Goal: Information Seeking & Learning: Check status

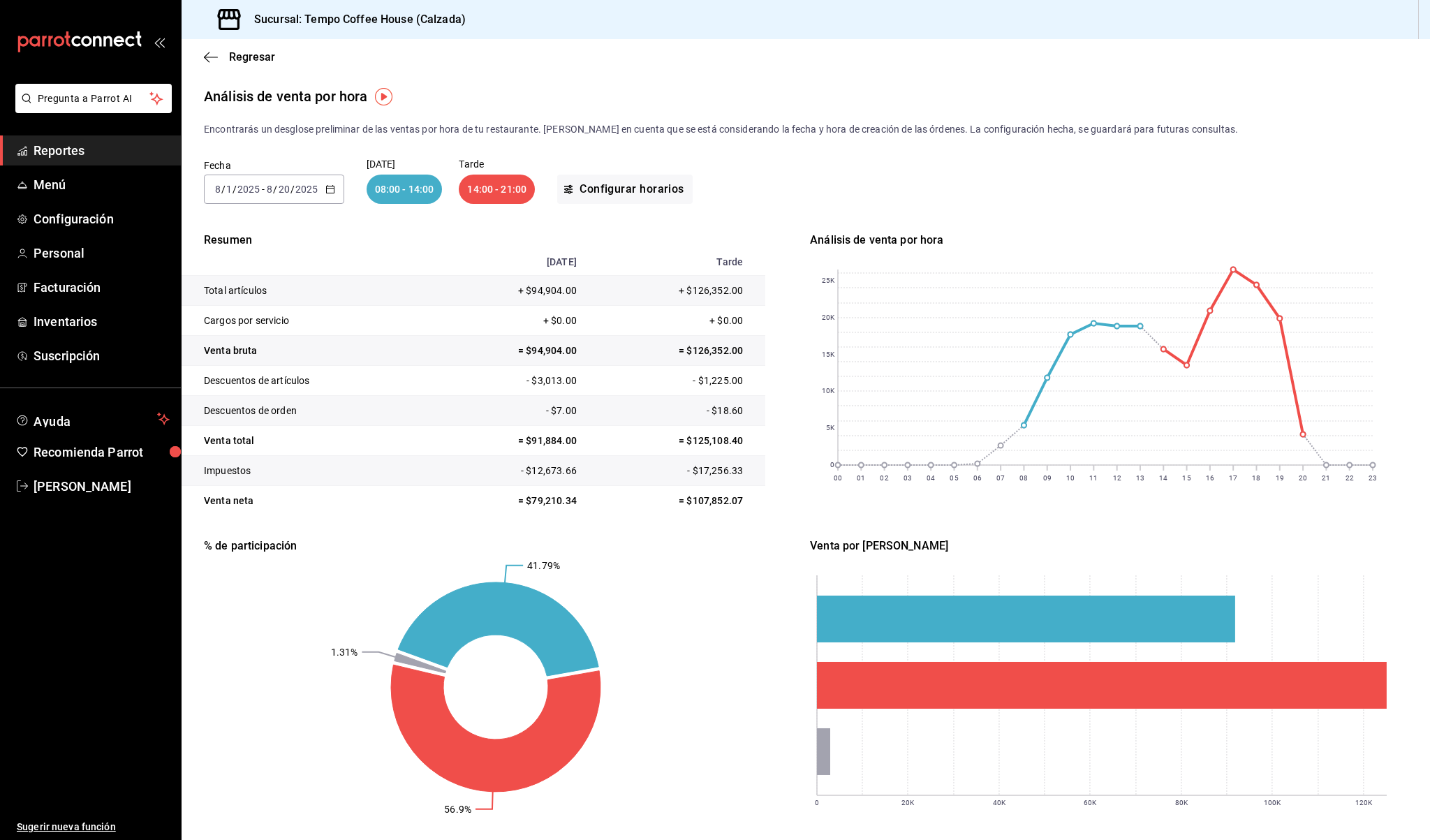
click at [77, 151] on span "Reportes" at bounding box center [101, 151] width 136 height 19
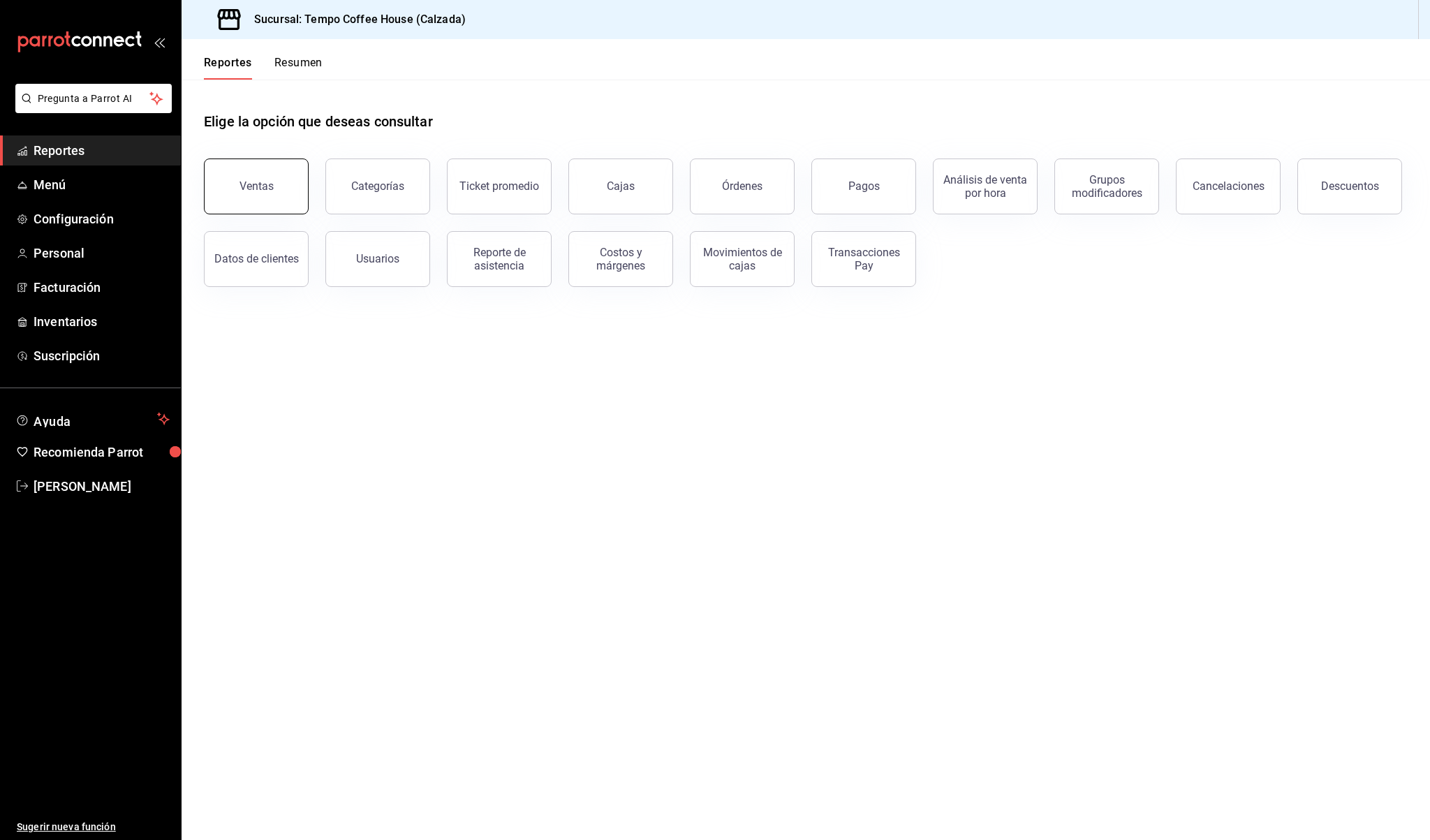
click at [231, 172] on button "Ventas" at bounding box center [256, 186] width 104 height 56
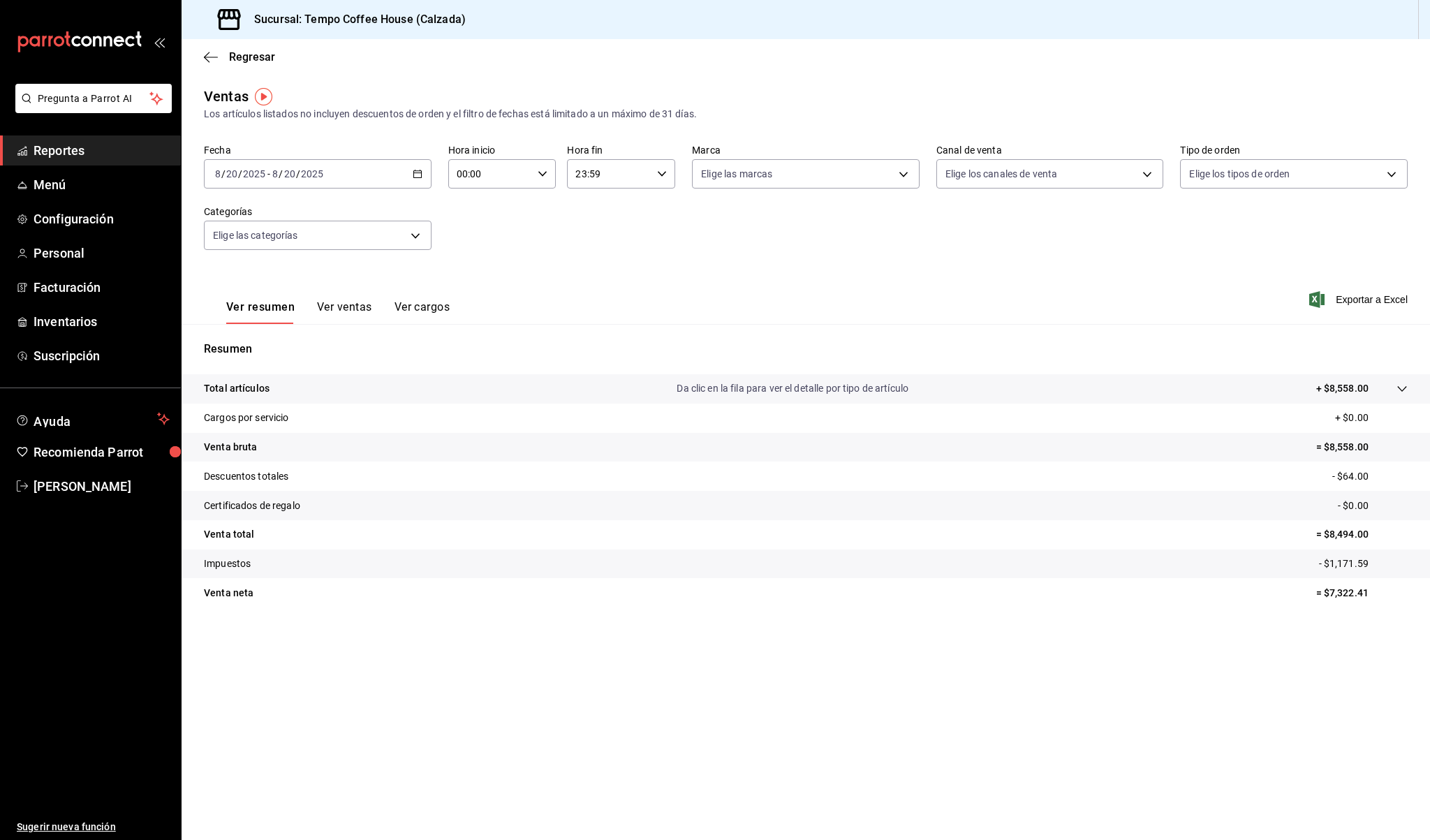
click at [342, 185] on div "[DATE] [DATE] - [DATE] [DATE]" at bounding box center [318, 173] width 228 height 29
click at [98, 149] on span "Reportes" at bounding box center [101, 151] width 136 height 19
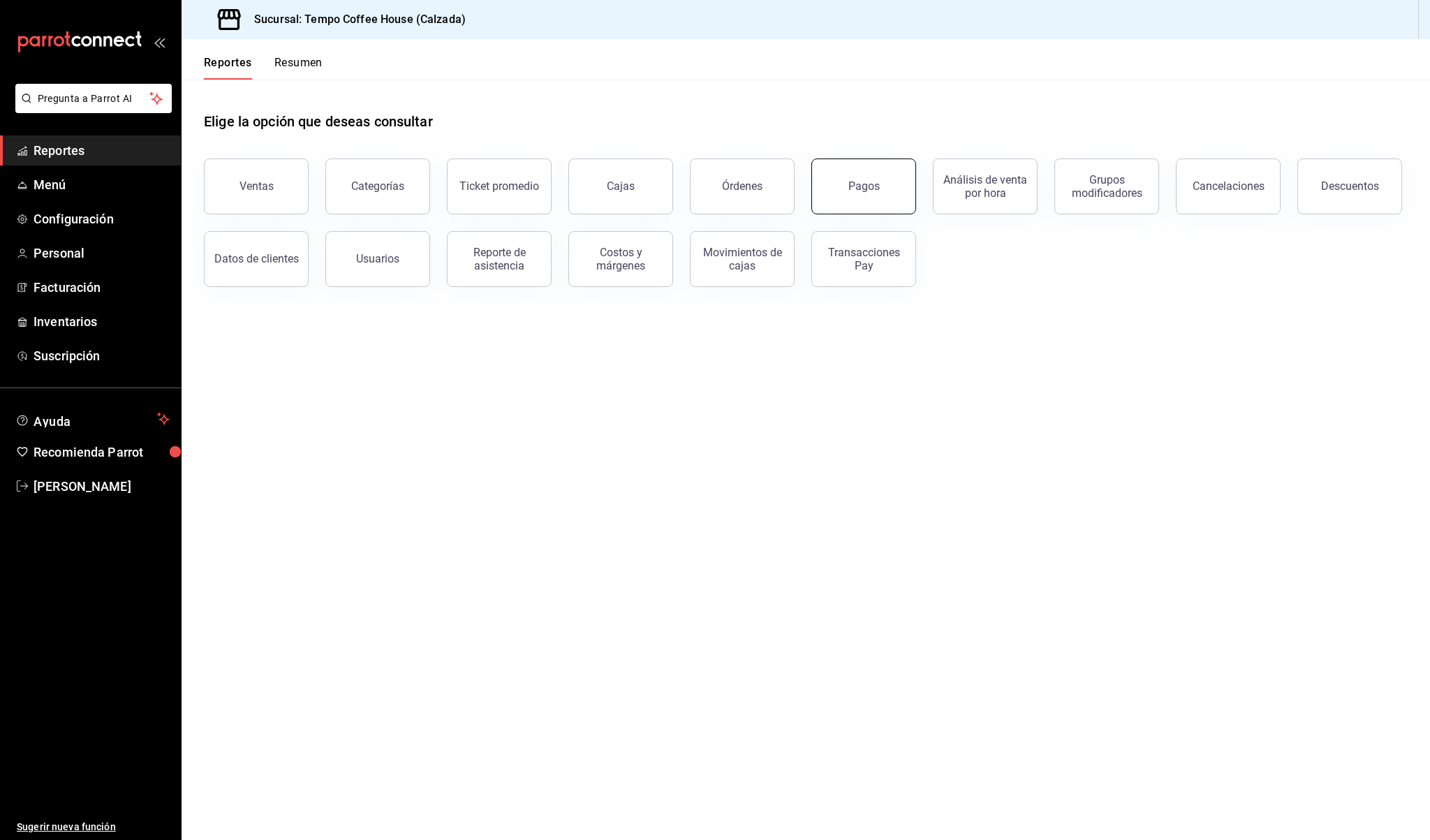
click at [836, 192] on button "Pagos" at bounding box center [863, 186] width 104 height 56
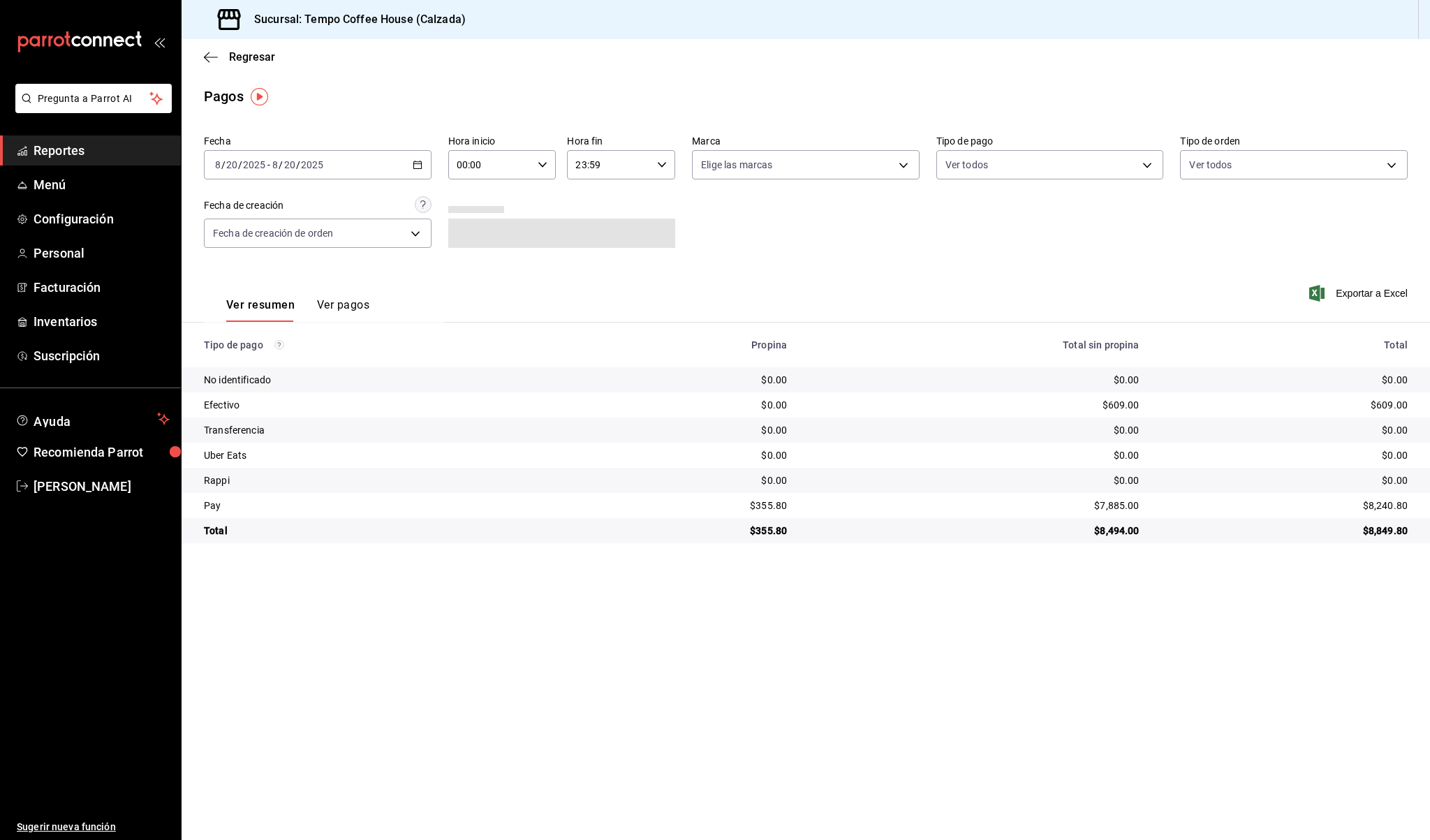
click at [382, 166] on div "[DATE] [DATE] - [DATE] [DATE]" at bounding box center [318, 164] width 228 height 29
click at [272, 237] on span "Ayer" at bounding box center [270, 238] width 108 height 15
click at [790, 531] on td "$439.55" at bounding box center [692, 531] width 211 height 25
drag, startPoint x: 795, startPoint y: 503, endPoint x: 743, endPoint y: 503, distance: 52.0
click at [743, 503] on td "$439.55" at bounding box center [692, 506] width 211 height 25
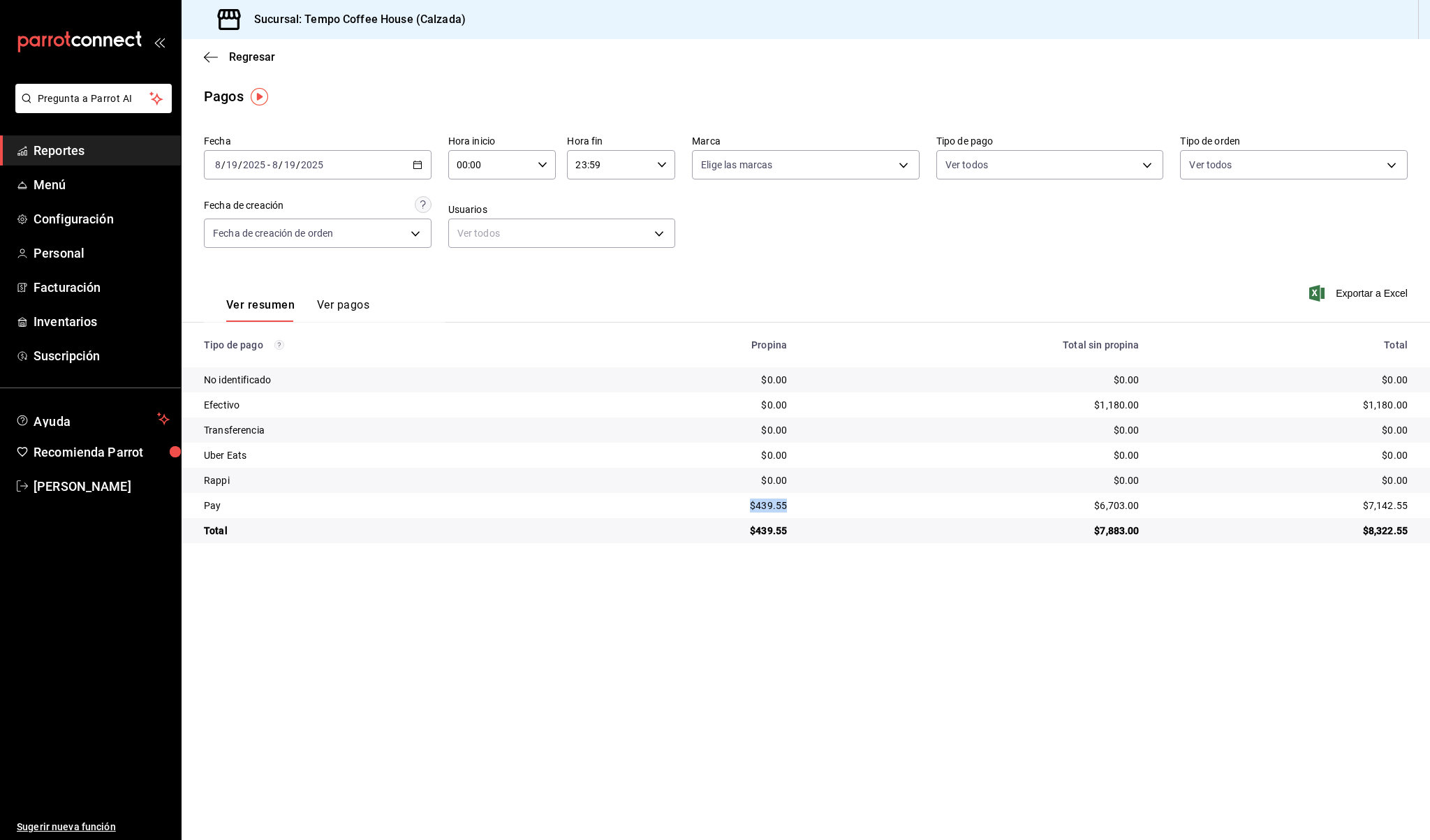
copy div "$439.55"
drag, startPoint x: 1136, startPoint y: 502, endPoint x: 1080, endPoint y: 501, distance: 56.0
click at [1080, 501] on td "$6,703.00" at bounding box center [975, 506] width 352 height 25
copy div "$6,703.00"
drag, startPoint x: 1149, startPoint y: 401, endPoint x: 1083, endPoint y: 401, distance: 66.0
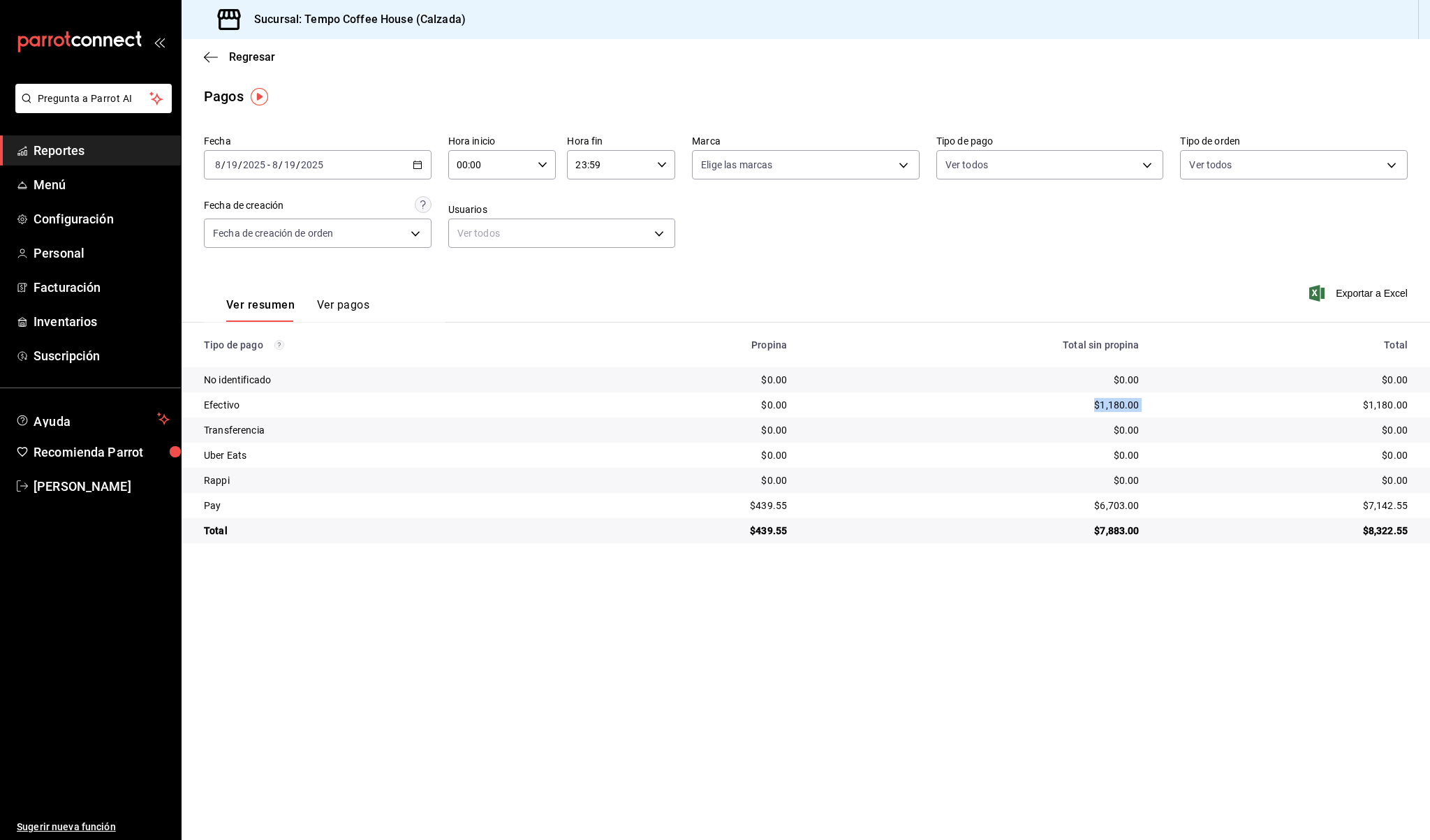
click at [1083, 401] on tr "Efectivo $0.00 $1,180.00 $1,180.00" at bounding box center [806, 405] width 1249 height 25
click at [1083, 401] on div "$1,180.00" at bounding box center [975, 405] width 330 height 14
drag, startPoint x: 1087, startPoint y: 401, endPoint x: 1147, endPoint y: 403, distance: 60.0
click at [1147, 403] on tr "Efectivo $0.00 $1,180.00 $1,180.00" at bounding box center [806, 405] width 1249 height 25
click at [1137, 403] on td "$1,180.00" at bounding box center [975, 405] width 352 height 25
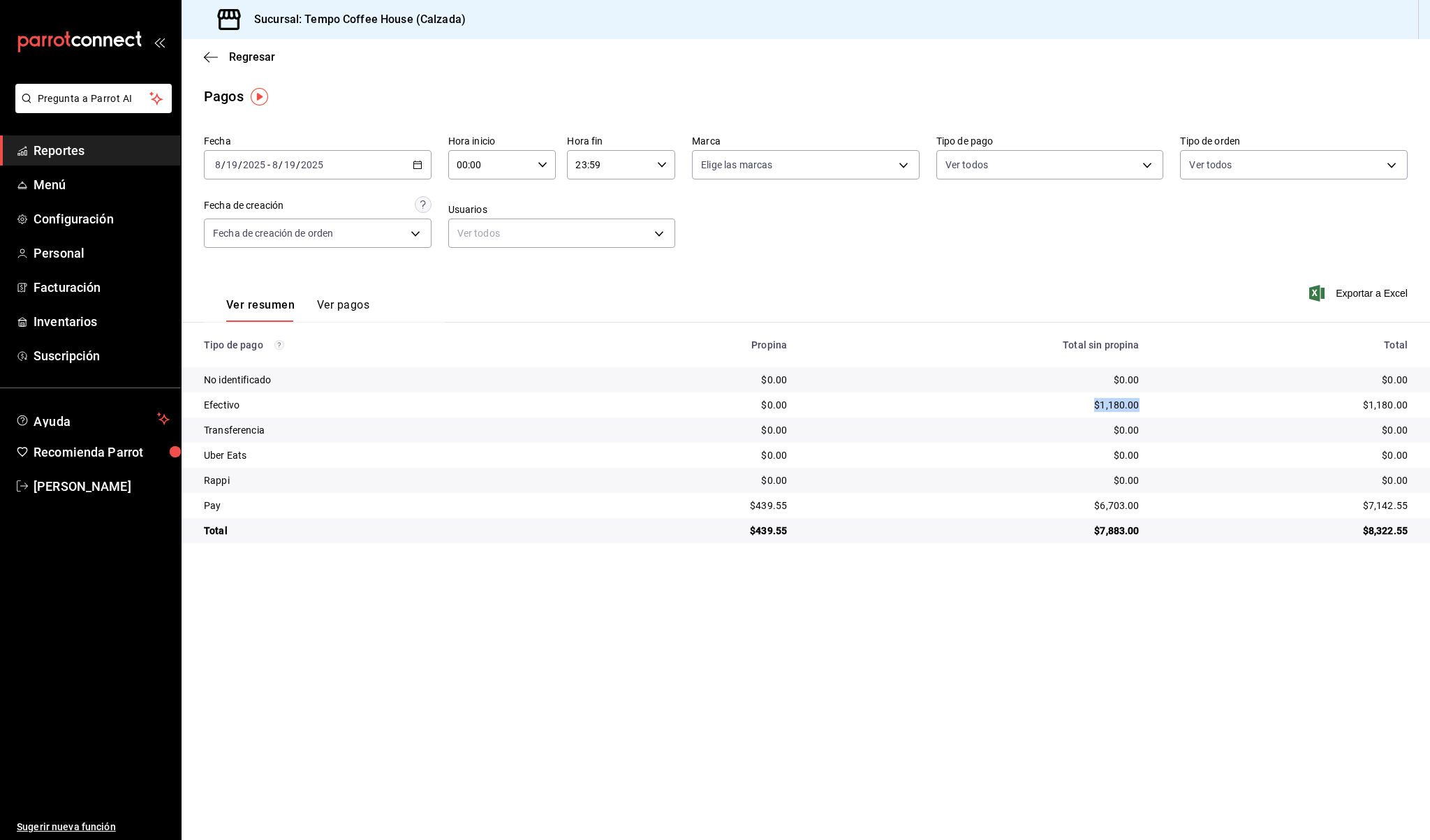
drag, startPoint x: 1133, startPoint y: 402, endPoint x: 1089, endPoint y: 402, distance: 44.0
click at [1089, 402] on td "$1,180.00" at bounding box center [975, 405] width 352 height 25
copy div "$1,180.00"
